Goal: Task Accomplishment & Management: Complete application form

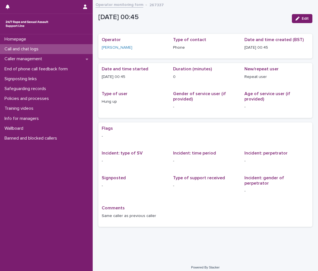
click at [49, 46] on div "Call and chat logs" at bounding box center [46, 49] width 93 height 10
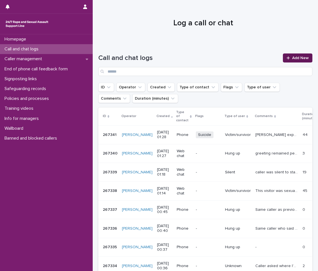
click at [287, 59] on icon at bounding box center [288, 57] width 3 height 3
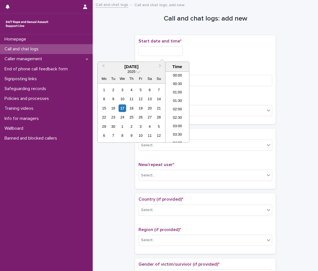
click at [169, 54] on input "text" at bounding box center [161, 51] width 44 height 10
click at [180, 84] on li "00:30" at bounding box center [178, 84] width 24 height 8
click at [178, 51] on input "**********" at bounding box center [161, 51] width 44 height 10
type input "**********"
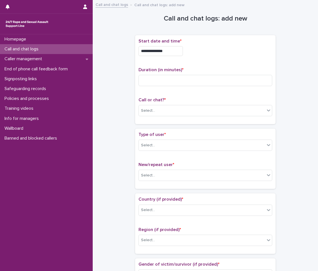
click at [221, 68] on p "Duration (in minutes) *" at bounding box center [206, 69] width 134 height 5
drag, startPoint x: 219, startPoint y: 80, endPoint x: 219, endPoint y: 83, distance: 3.1
click at [219, 83] on input at bounding box center [206, 80] width 134 height 11
type input "**"
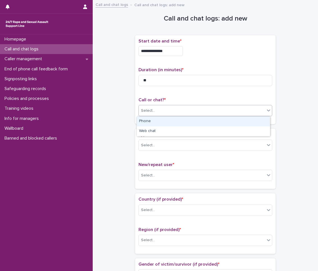
click at [213, 114] on div "Select..." at bounding box center [202, 110] width 126 height 9
click at [208, 121] on div "Phone" at bounding box center [203, 121] width 133 height 10
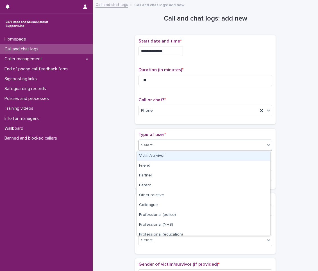
click at [204, 150] on div "Select..." at bounding box center [202, 145] width 126 height 9
click at [198, 156] on div "Victim/survivor" at bounding box center [203, 156] width 133 height 10
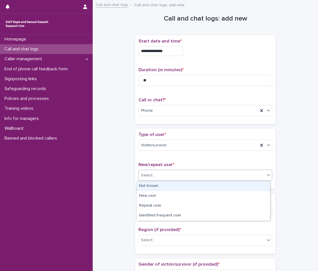
click at [196, 173] on div "Select..." at bounding box center [202, 175] width 126 height 9
click at [181, 184] on div "Not known" at bounding box center [203, 186] width 133 height 10
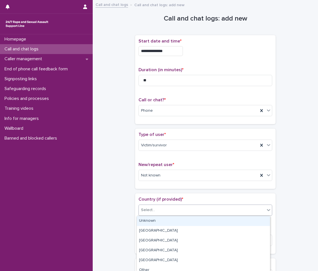
click at [172, 209] on div "Select..." at bounding box center [202, 209] width 126 height 9
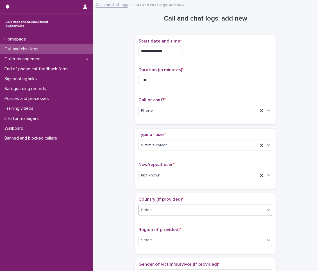
click at [170, 215] on div "Select..." at bounding box center [206, 210] width 134 height 11
click at [170, 203] on div "Country (if provided) * Select..." at bounding box center [206, 208] width 134 height 23
click at [175, 208] on div "Select..." at bounding box center [202, 209] width 126 height 9
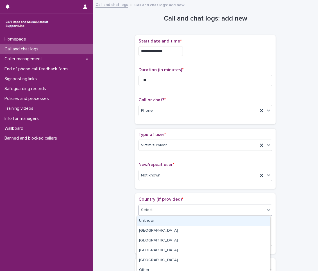
click at [170, 218] on div "Unknown" at bounding box center [203, 221] width 133 height 10
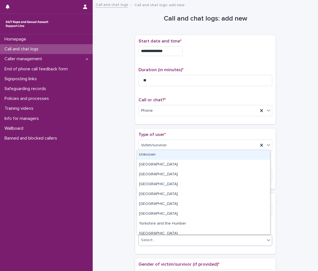
click at [171, 235] on div "Select..." at bounding box center [206, 240] width 134 height 11
click at [176, 152] on div "Unknown" at bounding box center [203, 155] width 133 height 10
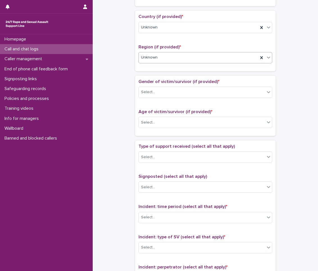
scroll to position [197, 0]
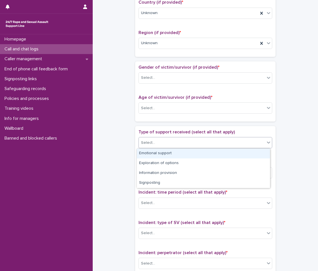
click at [181, 138] on div "Select..." at bounding box center [206, 142] width 134 height 11
click at [175, 153] on div "Emotional support" at bounding box center [203, 154] width 133 height 10
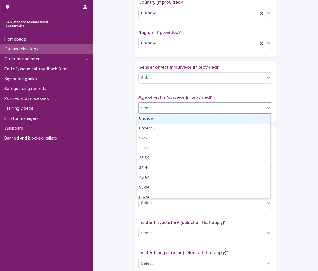
click at [172, 110] on div "Select..." at bounding box center [202, 108] width 126 height 9
click at [171, 116] on div "Unknown" at bounding box center [203, 119] width 133 height 10
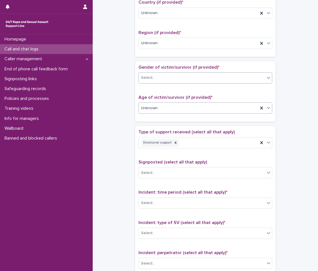
click at [169, 72] on div "Select..." at bounding box center [206, 77] width 134 height 11
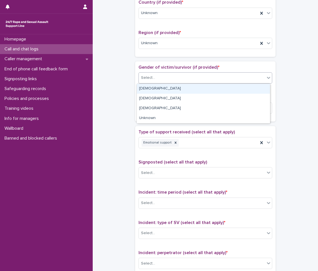
click at [161, 92] on div "[DEMOGRAPHIC_DATA]" at bounding box center [203, 89] width 133 height 10
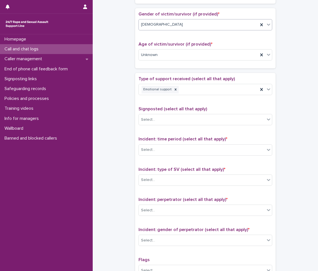
scroll to position [309, 0]
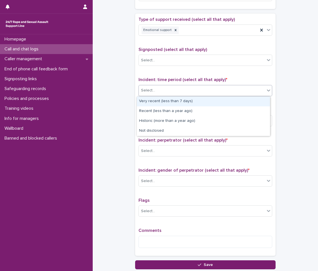
click at [175, 90] on div "Select..." at bounding box center [202, 90] width 126 height 9
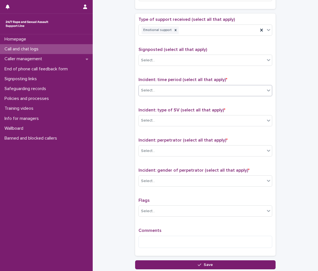
click at [167, 90] on div "Select..." at bounding box center [202, 90] width 126 height 9
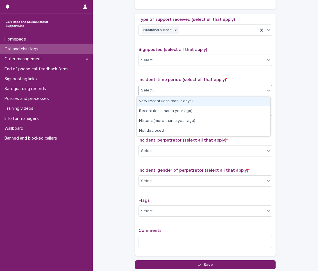
click at [196, 94] on div "Select..." at bounding box center [202, 90] width 126 height 9
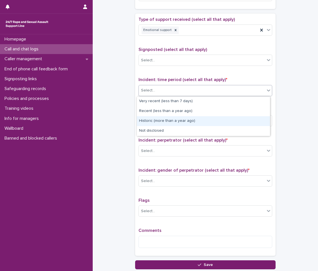
click at [185, 123] on div "Historic (more than a year ago)" at bounding box center [203, 121] width 133 height 10
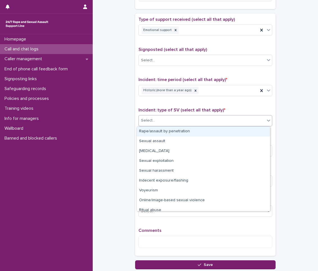
click at [188, 119] on div "Select..." at bounding box center [202, 120] width 126 height 9
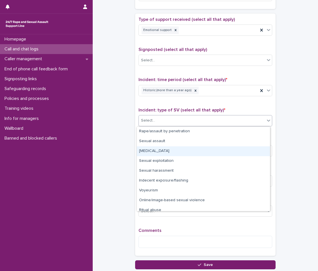
click at [175, 151] on div "[MEDICAL_DATA]" at bounding box center [203, 151] width 133 height 10
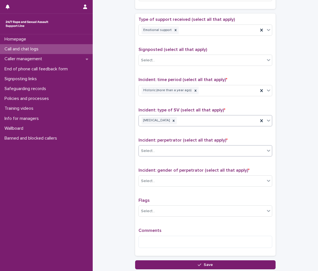
click at [176, 152] on div "Select..." at bounding box center [202, 150] width 126 height 9
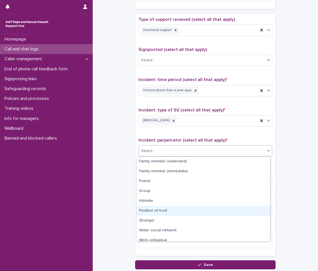
scroll to position [24, 0]
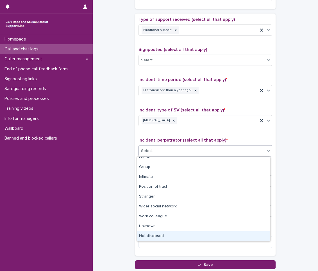
drag, startPoint x: 159, startPoint y: 236, endPoint x: 171, endPoint y: 197, distance: 41.0
click at [159, 234] on div "Not disclosed" at bounding box center [203, 236] width 133 height 10
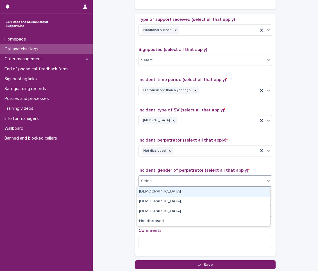
click at [178, 184] on div "Select..." at bounding box center [202, 180] width 126 height 9
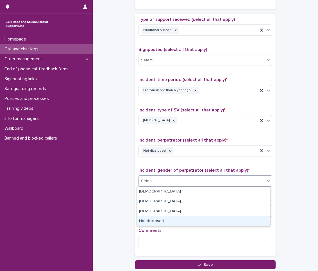
click at [176, 221] on div "Not disclosed" at bounding box center [203, 221] width 133 height 10
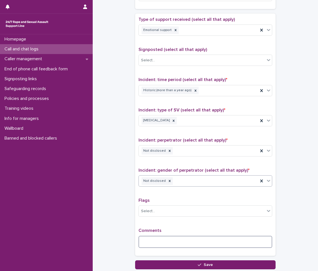
click at [166, 244] on textarea at bounding box center [206, 242] width 134 height 12
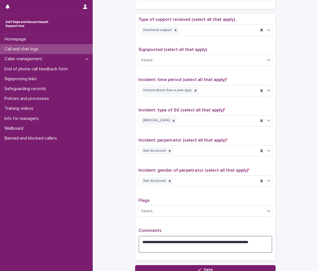
click at [145, 246] on textarea "**********" at bounding box center [206, 244] width 134 height 17
click at [172, 245] on textarea "**********" at bounding box center [206, 244] width 134 height 17
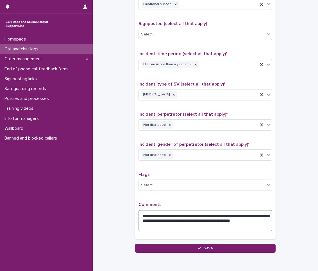
scroll to position [361, 0]
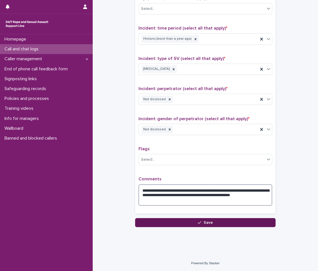
type textarea "**********"
click at [250, 224] on button "Save" at bounding box center [205, 222] width 141 height 9
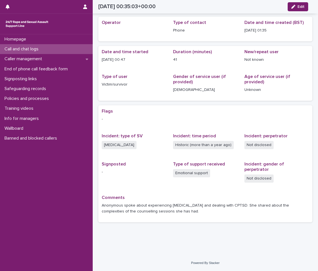
scroll to position [12, 0]
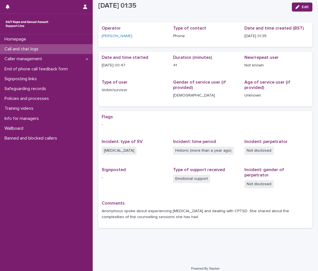
click at [53, 48] on div "Call and chat logs" at bounding box center [46, 49] width 93 height 10
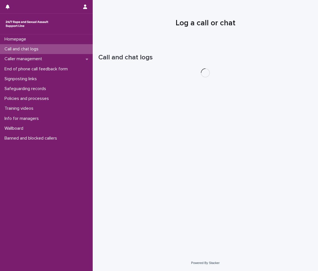
click at [53, 48] on div "Call and chat logs" at bounding box center [46, 49] width 93 height 10
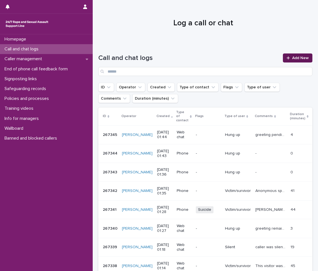
click at [296, 59] on span "Add New" at bounding box center [301, 58] width 17 height 4
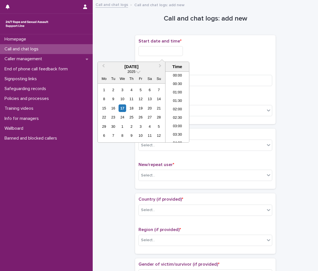
click at [162, 53] on input "text" at bounding box center [161, 51] width 44 height 10
click at [174, 99] on li "01:30" at bounding box center [178, 101] width 24 height 8
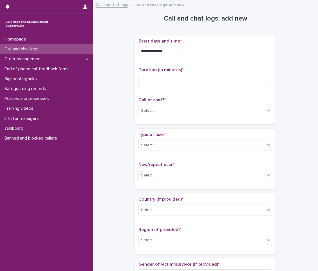
click at [170, 55] on input "**********" at bounding box center [161, 51] width 44 height 10
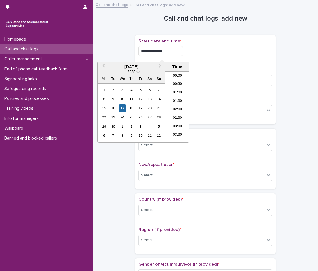
type input "**********"
click at [207, 63] on div "**********" at bounding box center [206, 80] width 134 height 82
click at [171, 55] on input "**********" at bounding box center [161, 51] width 44 height 10
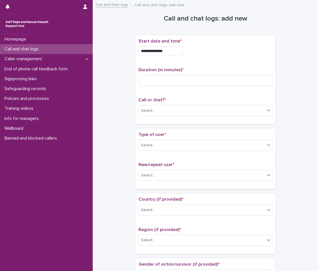
click at [200, 55] on div "**********" at bounding box center [206, 51] width 134 height 10
click at [170, 77] on input at bounding box center [206, 80] width 134 height 11
type input "*"
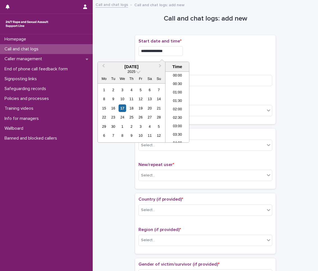
click at [178, 51] on input "**********" at bounding box center [161, 51] width 44 height 10
type input "**********"
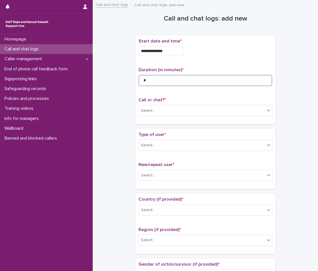
click at [198, 75] on input "*" at bounding box center [206, 80] width 134 height 11
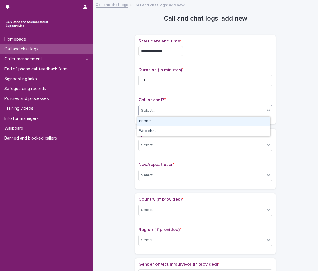
click at [187, 109] on div "Select..." at bounding box center [202, 110] width 126 height 9
click at [184, 121] on div "Phone" at bounding box center [203, 121] width 133 height 10
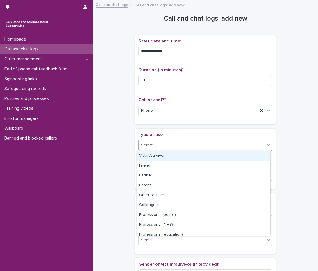
click at [172, 152] on body "**********" at bounding box center [159, 135] width 318 height 271
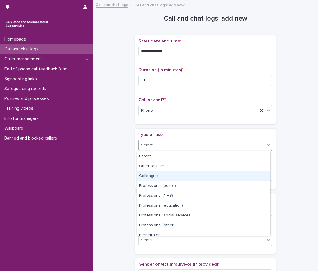
scroll to position [63, 0]
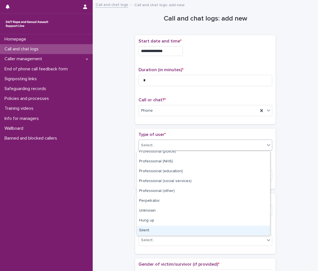
click at [152, 230] on div "Silent" at bounding box center [203, 231] width 133 height 10
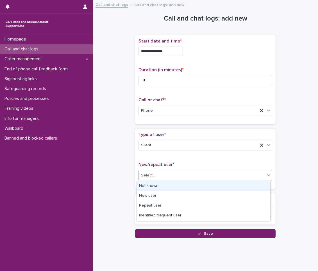
click at [176, 176] on div "Select..." at bounding box center [202, 175] width 126 height 9
click at [155, 184] on div "Not known" at bounding box center [203, 186] width 133 height 10
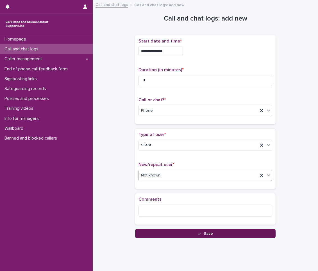
click at [160, 233] on button "Save" at bounding box center [205, 233] width 141 height 9
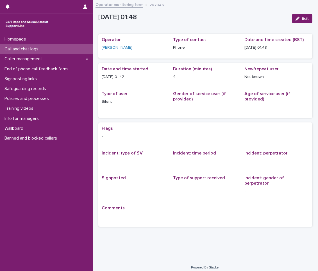
click at [63, 51] on div "Call and chat logs" at bounding box center [46, 49] width 93 height 10
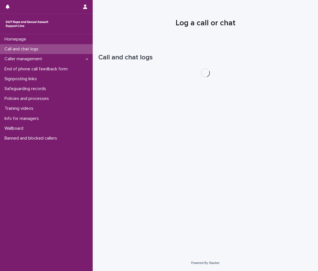
click at [63, 51] on div "Call and chat logs" at bounding box center [46, 49] width 93 height 10
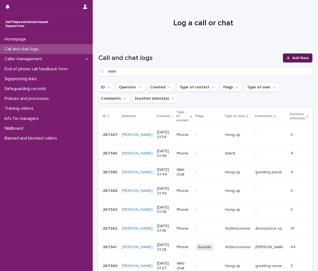
click at [291, 55] on link "Add New" at bounding box center [298, 57] width 30 height 9
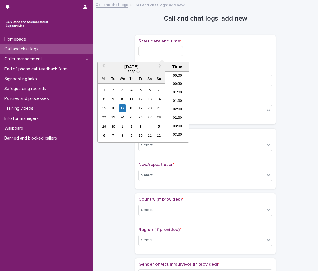
click at [167, 54] on input "text" at bounding box center [161, 51] width 44 height 10
click at [122, 108] on div "17" at bounding box center [123, 108] width 8 height 8
click at [179, 103] on li "01:30" at bounding box center [178, 101] width 24 height 8
click at [183, 51] on input "**********" at bounding box center [161, 51] width 44 height 10
type input "**********"
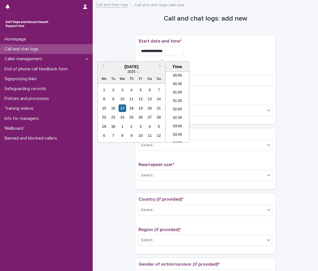
click at [238, 68] on p "Duration (in minutes) *" at bounding box center [206, 69] width 134 height 5
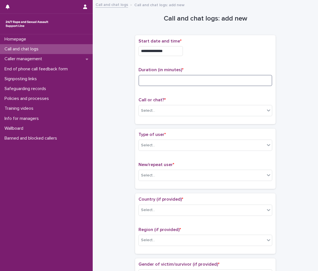
click at [208, 78] on input at bounding box center [206, 80] width 134 height 11
type input "*"
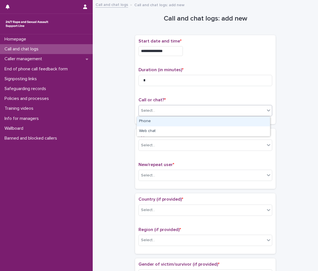
click at [209, 110] on div "Select..." at bounding box center [202, 110] width 126 height 9
click at [210, 123] on div "Phone" at bounding box center [203, 121] width 133 height 10
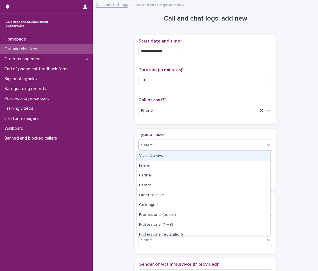
click at [210, 147] on div "Select..." at bounding box center [202, 145] width 126 height 9
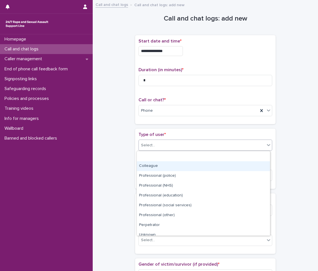
scroll to position [63, 0]
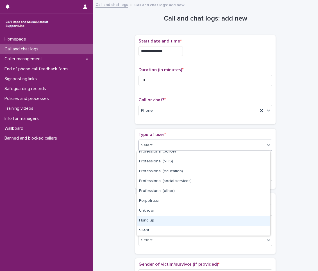
click at [139, 222] on div "Hung up" at bounding box center [203, 221] width 133 height 10
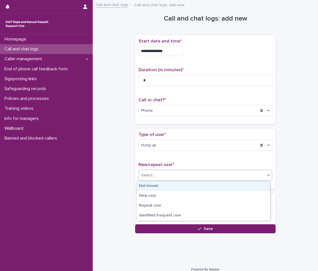
click at [169, 174] on div "Select..." at bounding box center [202, 175] width 126 height 9
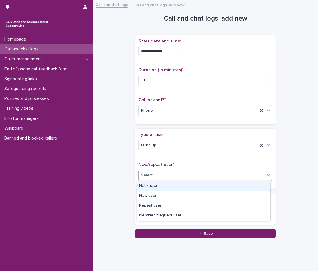
click at [160, 185] on div "Not known" at bounding box center [203, 186] width 133 height 10
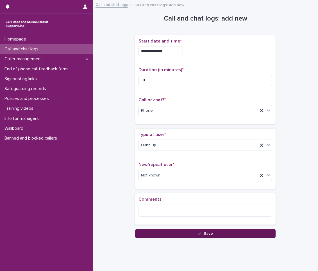
click at [158, 232] on button "Save" at bounding box center [205, 233] width 141 height 9
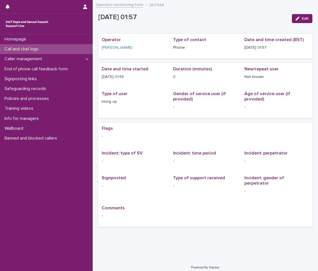
click at [81, 47] on div "Call and chat logs" at bounding box center [46, 49] width 93 height 10
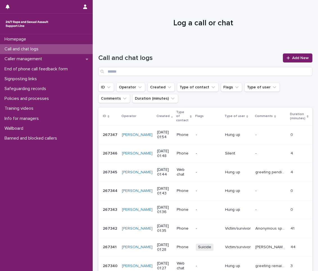
click at [81, 47] on div "Call and chat logs" at bounding box center [46, 49] width 93 height 10
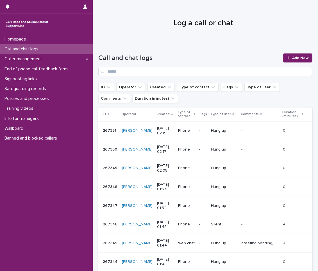
click at [33, 53] on div "Call and chat logs" at bounding box center [46, 49] width 93 height 10
click at [305, 58] on link "Add New" at bounding box center [298, 57] width 30 height 9
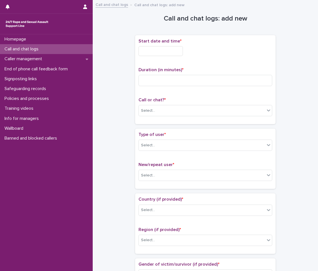
click at [168, 51] on input "text" at bounding box center [161, 51] width 44 height 10
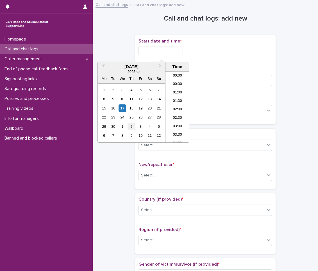
scroll to position [3, 0]
click at [123, 107] on div "17" at bounding box center [123, 108] width 8 height 8
click at [179, 108] on li "02:00" at bounding box center [178, 107] width 24 height 8
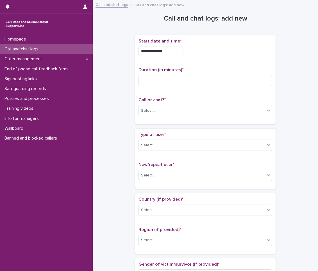
click at [181, 56] on div "**********" at bounding box center [206, 50] width 134 height 22
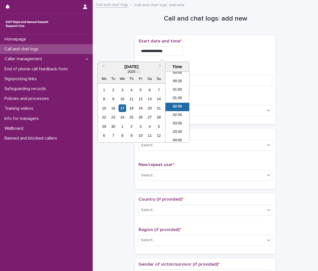
click at [181, 55] on input "**********" at bounding box center [161, 51] width 44 height 10
type input "**********"
click at [194, 52] on div "**********" at bounding box center [206, 51] width 134 height 10
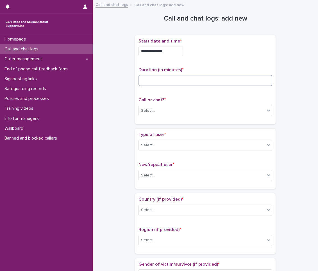
click at [195, 77] on input at bounding box center [206, 80] width 134 height 11
type input "*"
click at [215, 103] on div "Call or chat? * Select..." at bounding box center [206, 108] width 134 height 23
click at [215, 107] on div "Select..." at bounding box center [202, 110] width 126 height 9
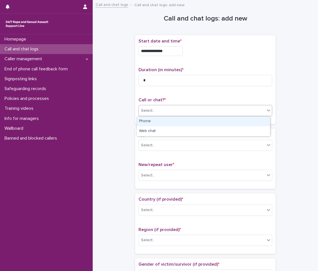
click at [210, 124] on div "Phone" at bounding box center [203, 121] width 133 height 10
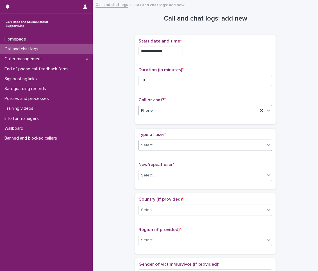
click at [206, 140] on div "Select..." at bounding box center [206, 145] width 134 height 11
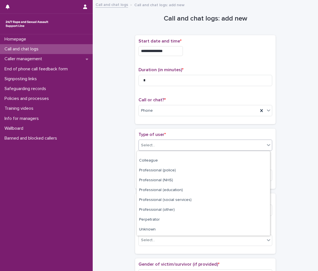
scroll to position [63, 0]
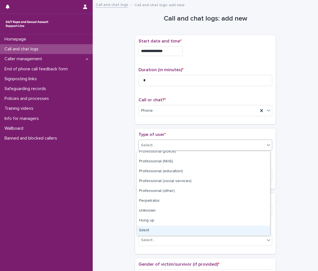
drag, startPoint x: 183, startPoint y: 222, endPoint x: 182, endPoint y: 225, distance: 3.7
click at [179, 230] on div "Silent" at bounding box center [203, 231] width 133 height 10
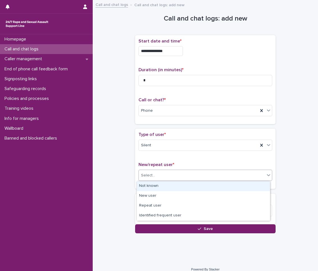
drag, startPoint x: 190, startPoint y: 179, endPoint x: 180, endPoint y: 188, distance: 13.8
click at [185, 186] on body "**********" at bounding box center [159, 135] width 318 height 271
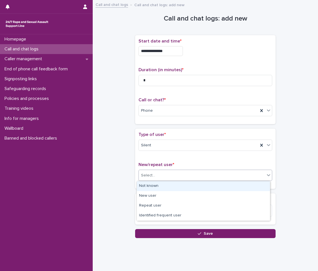
click at [180, 188] on div "Not known" at bounding box center [203, 186] width 133 height 10
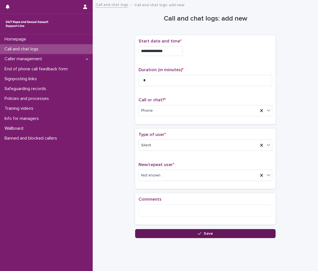
click at [171, 234] on button "Save" at bounding box center [205, 233] width 141 height 9
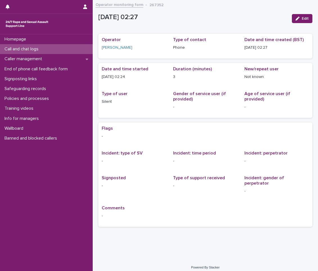
click at [45, 49] on div "Call and chat logs" at bounding box center [46, 49] width 93 height 10
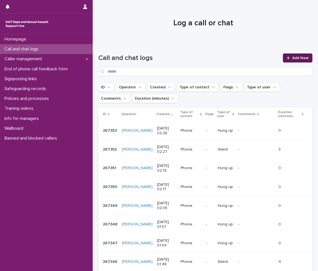
click at [293, 58] on span "Add New" at bounding box center [301, 58] width 17 height 4
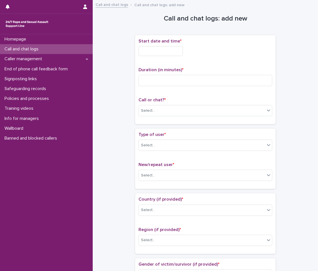
click at [176, 50] on input "text" at bounding box center [161, 51] width 44 height 10
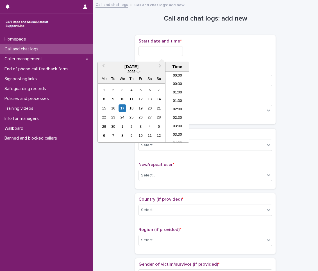
scroll to position [3, 0]
click at [121, 107] on div "17" at bounding box center [123, 108] width 8 height 8
click at [177, 117] on li "02:30" at bounding box center [178, 115] width 24 height 8
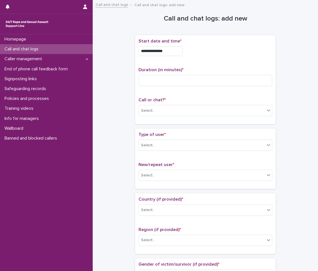
click at [182, 53] on input "**********" at bounding box center [161, 51] width 44 height 10
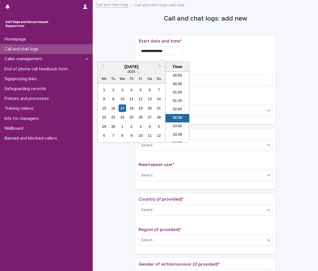
scroll to position [11, 0]
type input "**********"
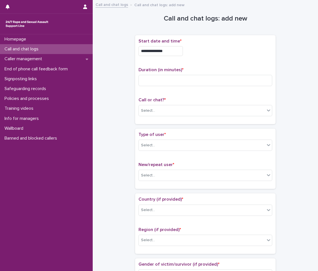
click at [223, 54] on div "**********" at bounding box center [206, 51] width 134 height 10
click at [203, 82] on input at bounding box center [206, 80] width 134 height 11
type input "*"
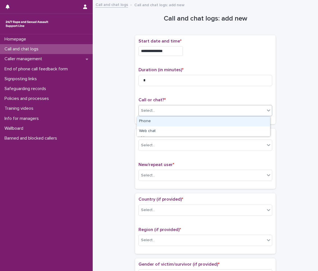
click at [194, 114] on div "Select..." at bounding box center [202, 110] width 126 height 9
click at [203, 121] on div "Phone" at bounding box center [203, 121] width 133 height 10
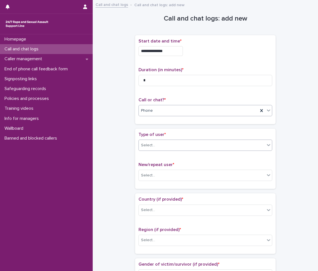
click at [199, 146] on div "Select..." at bounding box center [202, 145] width 126 height 9
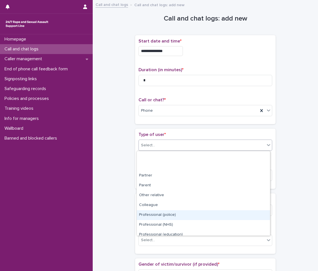
scroll to position [63, 0]
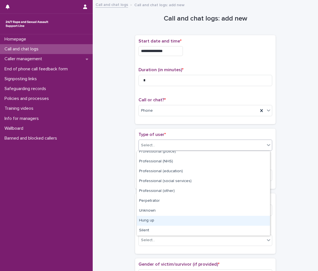
click at [173, 223] on div "Hung up" at bounding box center [203, 221] width 133 height 10
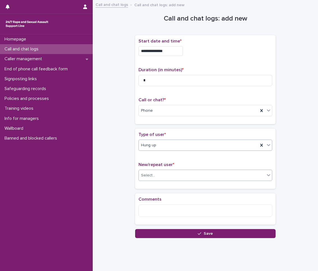
click at [184, 175] on div "Select..." at bounding box center [202, 175] width 126 height 9
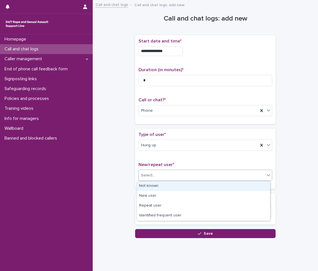
click at [175, 186] on div "Not known" at bounding box center [203, 186] width 133 height 10
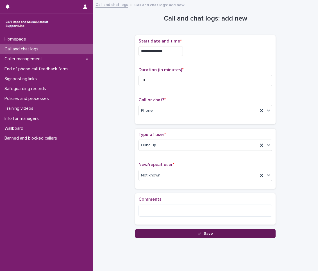
click at [170, 230] on button "Save" at bounding box center [205, 233] width 141 height 9
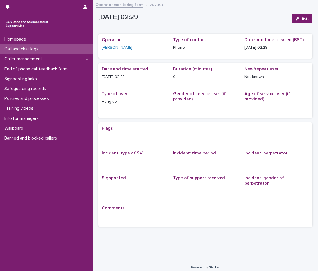
click at [57, 49] on div "Call and chat logs" at bounding box center [46, 49] width 93 height 10
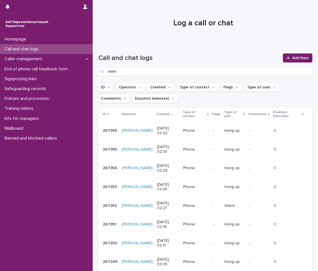
click at [68, 46] on div "Call and chat logs" at bounding box center [46, 49] width 93 height 10
click at [297, 62] on link "Add New" at bounding box center [298, 57] width 30 height 9
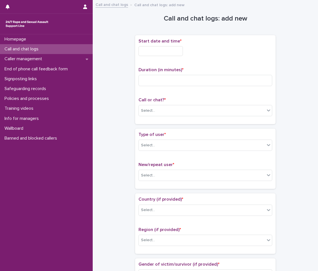
click at [151, 48] on input "text" at bounding box center [161, 51] width 44 height 10
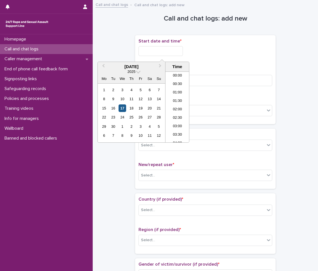
scroll to position [11, 0]
click at [123, 111] on div "17" at bounding box center [123, 108] width 8 height 8
click at [179, 106] on li "02:30" at bounding box center [178, 107] width 24 height 8
click at [183, 52] on input "**********" at bounding box center [161, 51] width 44 height 10
type input "**********"
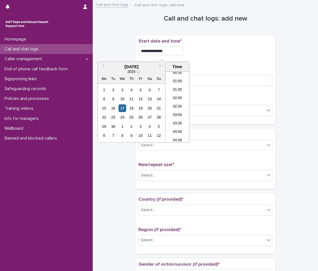
click at [203, 49] on div "**********" at bounding box center [206, 51] width 134 height 10
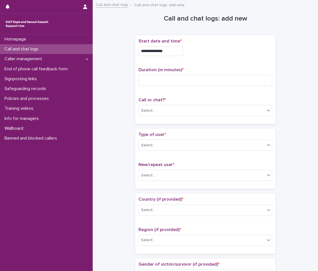
drag, startPoint x: 203, startPoint y: 69, endPoint x: 199, endPoint y: 80, distance: 12.0
click at [203, 69] on p "Duration (in minutes) *" at bounding box center [206, 69] width 134 height 5
click at [199, 80] on input at bounding box center [206, 80] width 134 height 11
type input "**"
click at [204, 107] on div "Select..." at bounding box center [202, 110] width 126 height 9
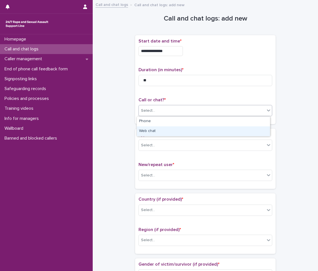
click at [192, 132] on div "Web chat" at bounding box center [203, 131] width 133 height 10
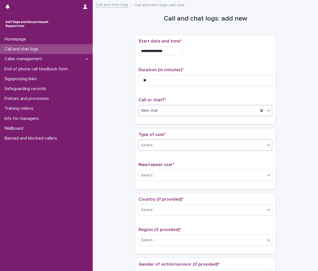
click at [187, 141] on div "Select..." at bounding box center [202, 145] width 126 height 9
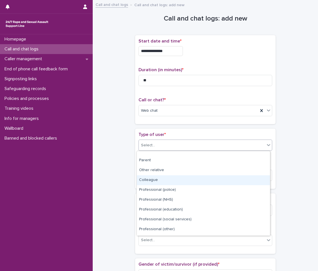
scroll to position [63, 0]
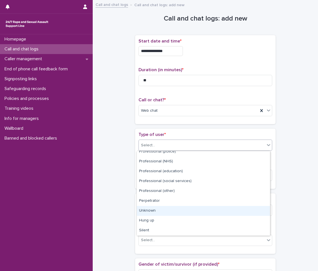
click at [154, 210] on div "Unknown" at bounding box center [203, 211] width 133 height 10
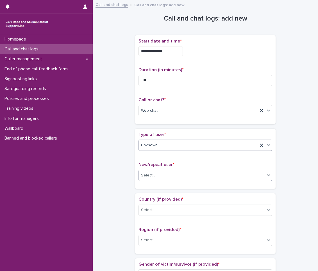
click at [178, 174] on div "Select..." at bounding box center [202, 175] width 126 height 9
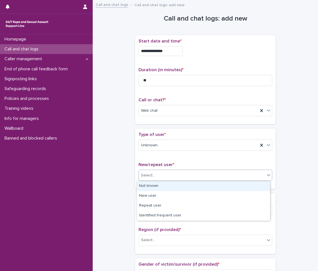
click at [169, 190] on div "Not known" at bounding box center [203, 186] width 133 height 10
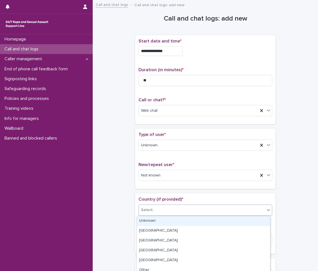
click at [164, 212] on div "Select..." at bounding box center [202, 209] width 126 height 9
click at [165, 219] on div "Unknown" at bounding box center [203, 221] width 133 height 10
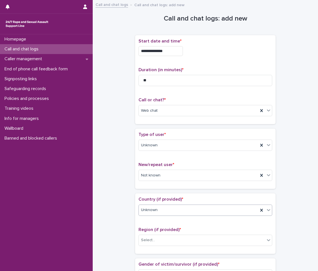
click at [194, 103] on div "Call or chat? * Web chat" at bounding box center [206, 108] width 134 height 23
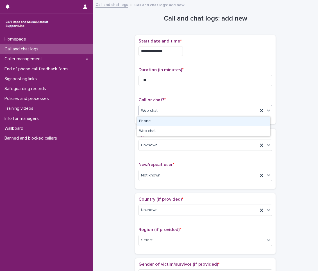
click at [193, 106] on div "Web chat" at bounding box center [199, 110] width 120 height 9
click at [184, 119] on div "Phone" at bounding box center [203, 121] width 133 height 10
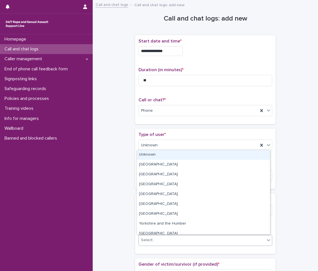
click at [168, 242] on div "Select..." at bounding box center [202, 239] width 126 height 9
click at [186, 154] on div "Unknown" at bounding box center [203, 155] width 133 height 10
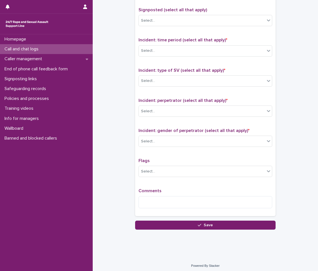
scroll to position [352, 0]
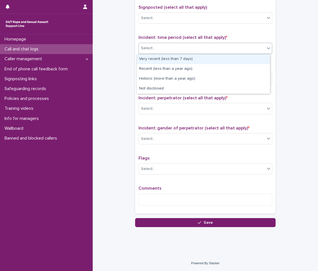
click at [222, 48] on div "Select..." at bounding box center [202, 48] width 126 height 9
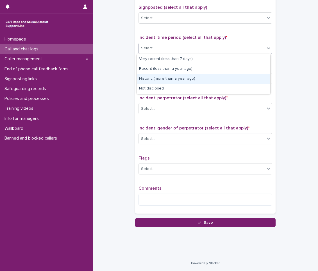
drag, startPoint x: 165, startPoint y: 74, endPoint x: 185, endPoint y: 80, distance: 20.6
click at [185, 80] on div "Historic (more than a year ago)" at bounding box center [203, 79] width 133 height 10
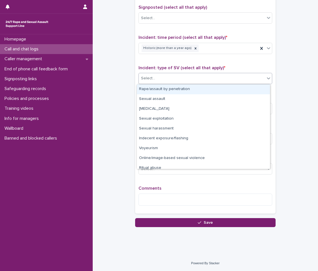
click at [203, 78] on div "Select..." at bounding box center [202, 78] width 126 height 9
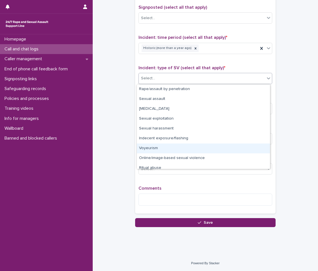
scroll to position [14, 0]
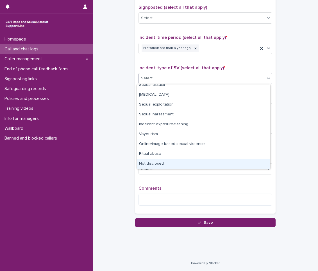
click at [147, 165] on div "Not disclosed" at bounding box center [203, 164] width 133 height 10
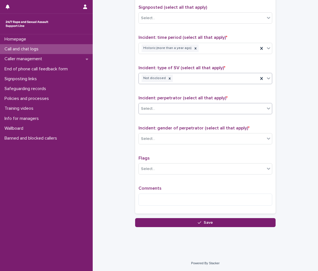
click at [185, 111] on div "Select..." at bounding box center [202, 108] width 126 height 9
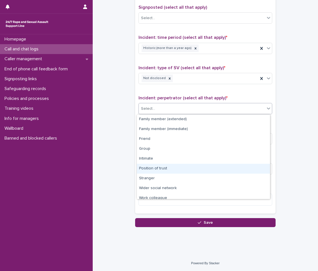
scroll to position [24, 0]
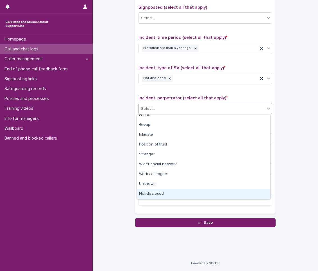
click at [188, 192] on div "Not disclosed" at bounding box center [203, 194] width 133 height 10
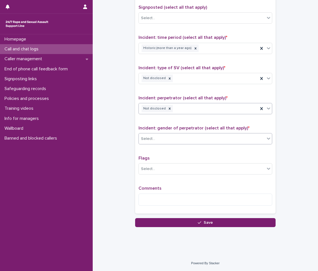
click at [178, 140] on div "Select..." at bounding box center [202, 138] width 126 height 9
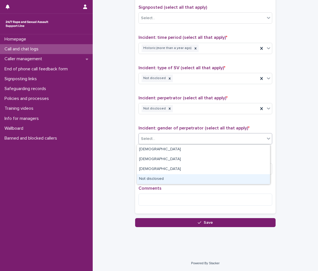
click at [174, 180] on div "Not disclosed" at bounding box center [203, 179] width 133 height 10
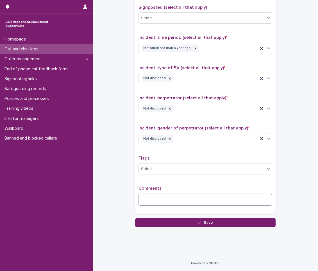
click at [167, 195] on textarea at bounding box center [206, 200] width 134 height 12
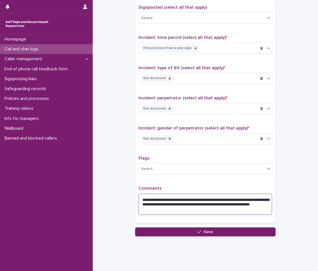
type textarea "**********"
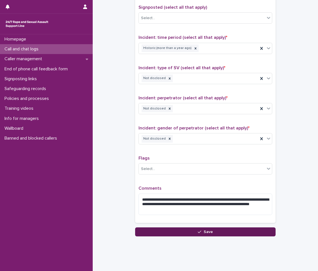
click at [230, 234] on button "Save" at bounding box center [205, 231] width 141 height 9
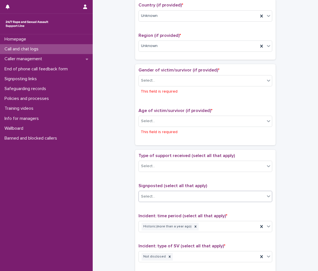
scroll to position [153, 0]
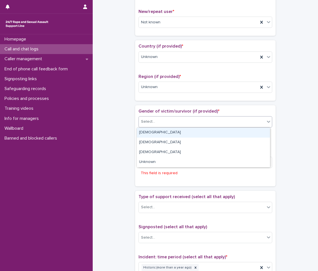
click at [195, 126] on div "Select..." at bounding box center [202, 121] width 126 height 9
click at [172, 132] on div "[DEMOGRAPHIC_DATA]" at bounding box center [203, 133] width 133 height 10
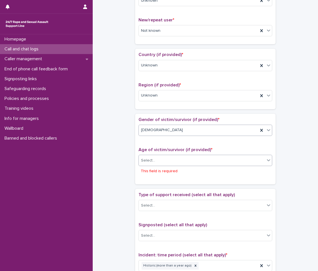
scroll to position [144, 0]
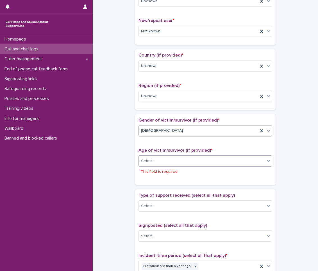
click at [176, 165] on div "Select..." at bounding box center [202, 160] width 126 height 9
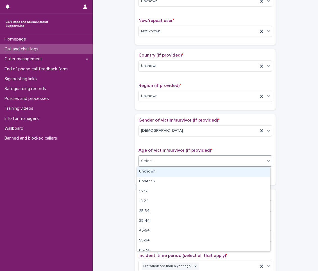
click at [173, 173] on div "Unknown" at bounding box center [203, 172] width 133 height 10
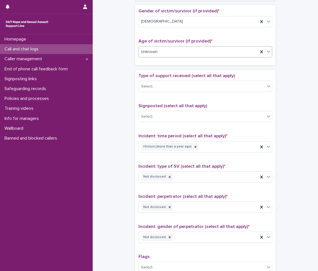
scroll to position [361, 0]
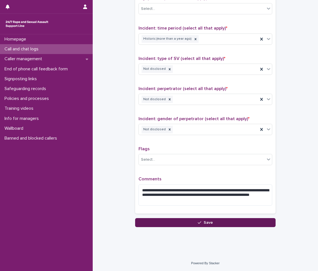
click at [184, 219] on button "Save" at bounding box center [205, 222] width 141 height 9
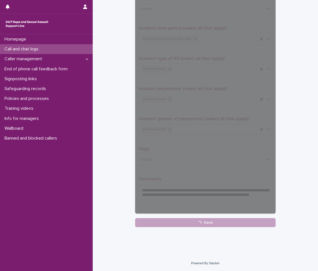
click at [68, 49] on div "Call and chat logs" at bounding box center [46, 49] width 93 height 10
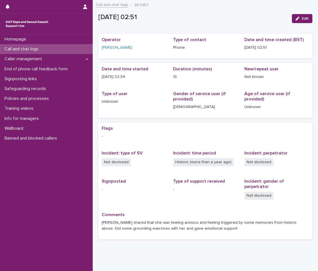
click at [68, 49] on div "Call and chat logs" at bounding box center [46, 49] width 93 height 10
